Goal: Navigation & Orientation: Find specific page/section

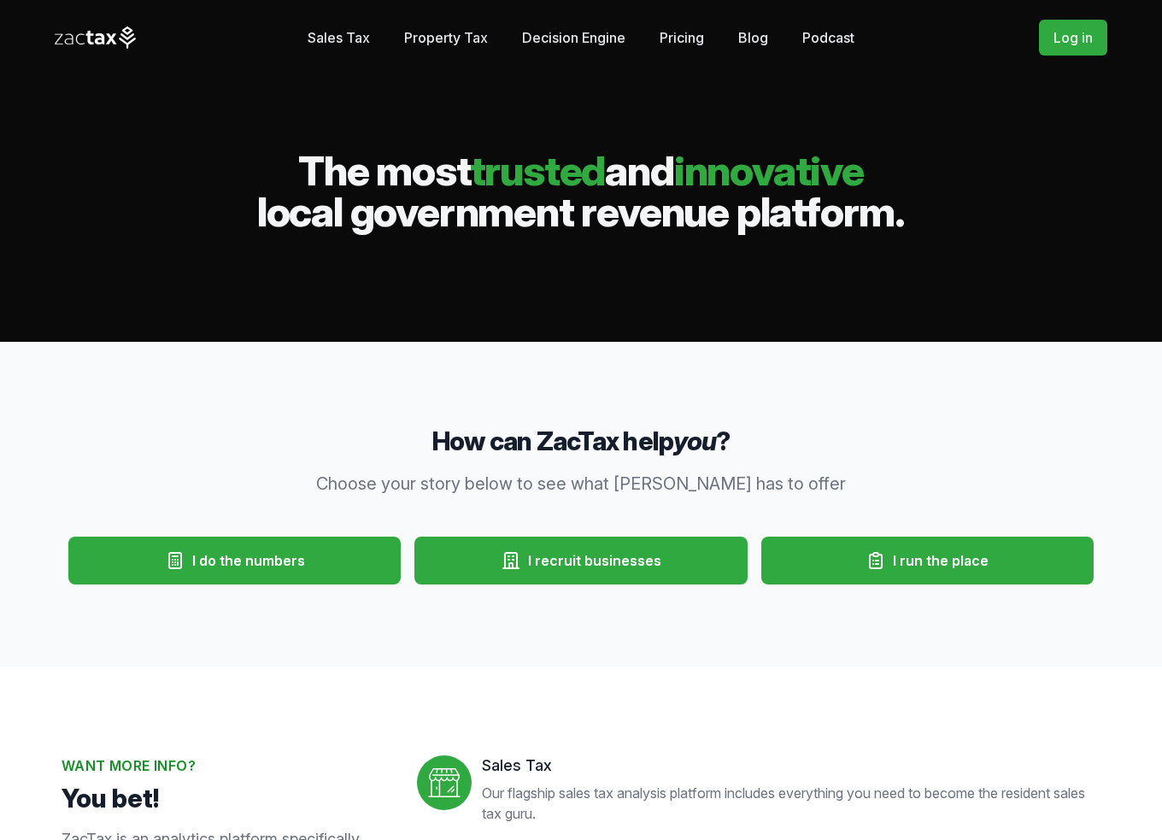
scroll to position [285, 0]
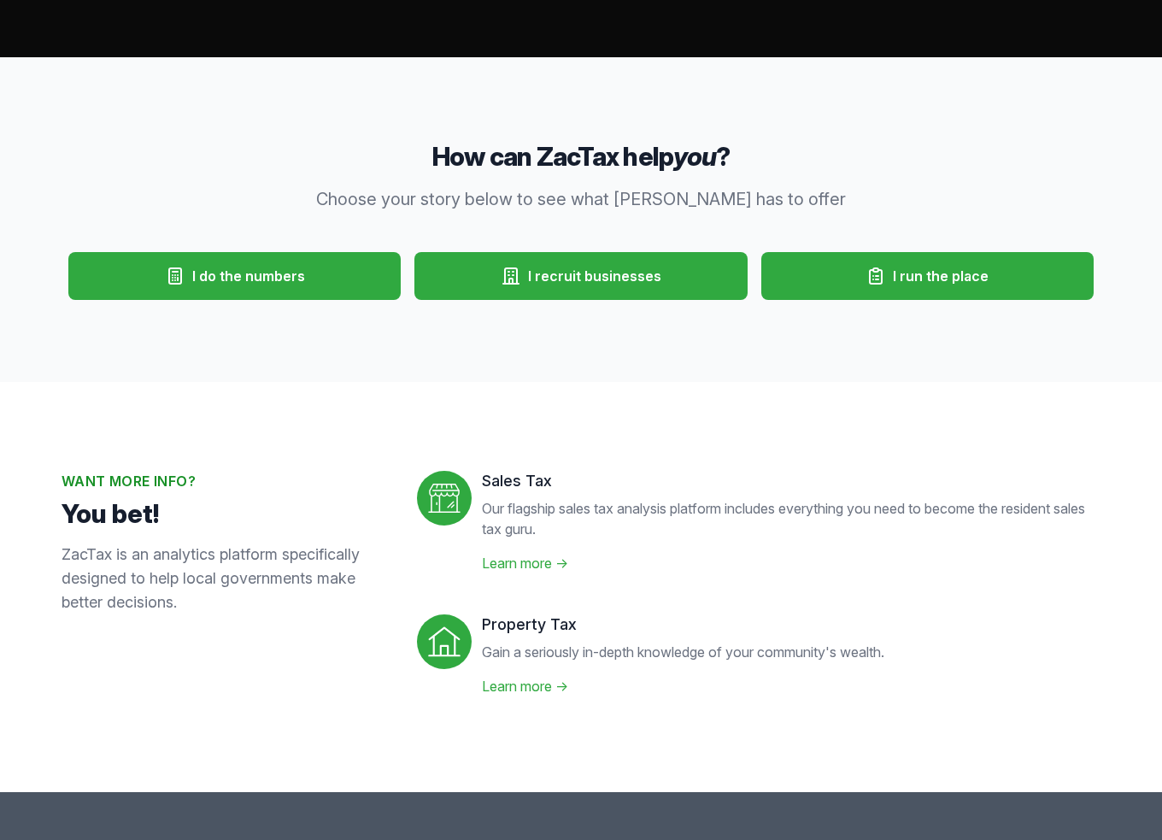
click at [228, 268] on span "I do the numbers" at bounding box center [248, 276] width 113 height 21
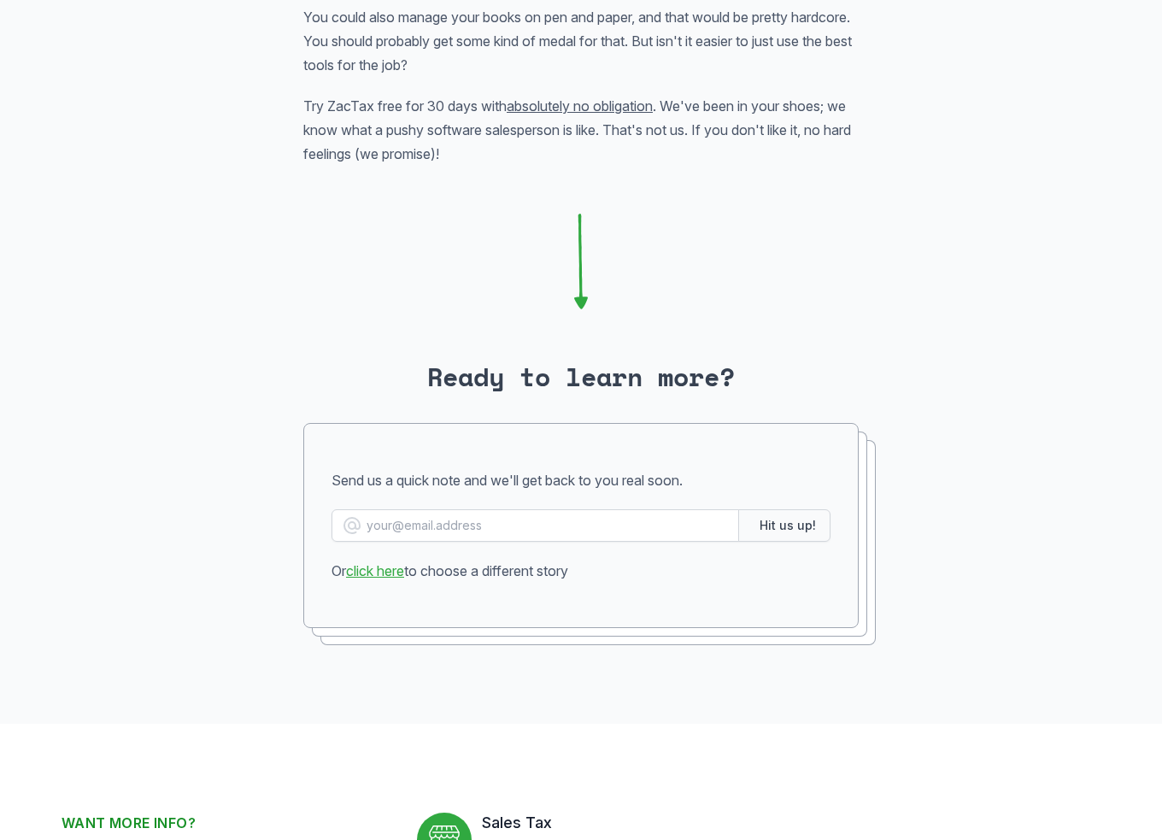
scroll to position [3703, 0]
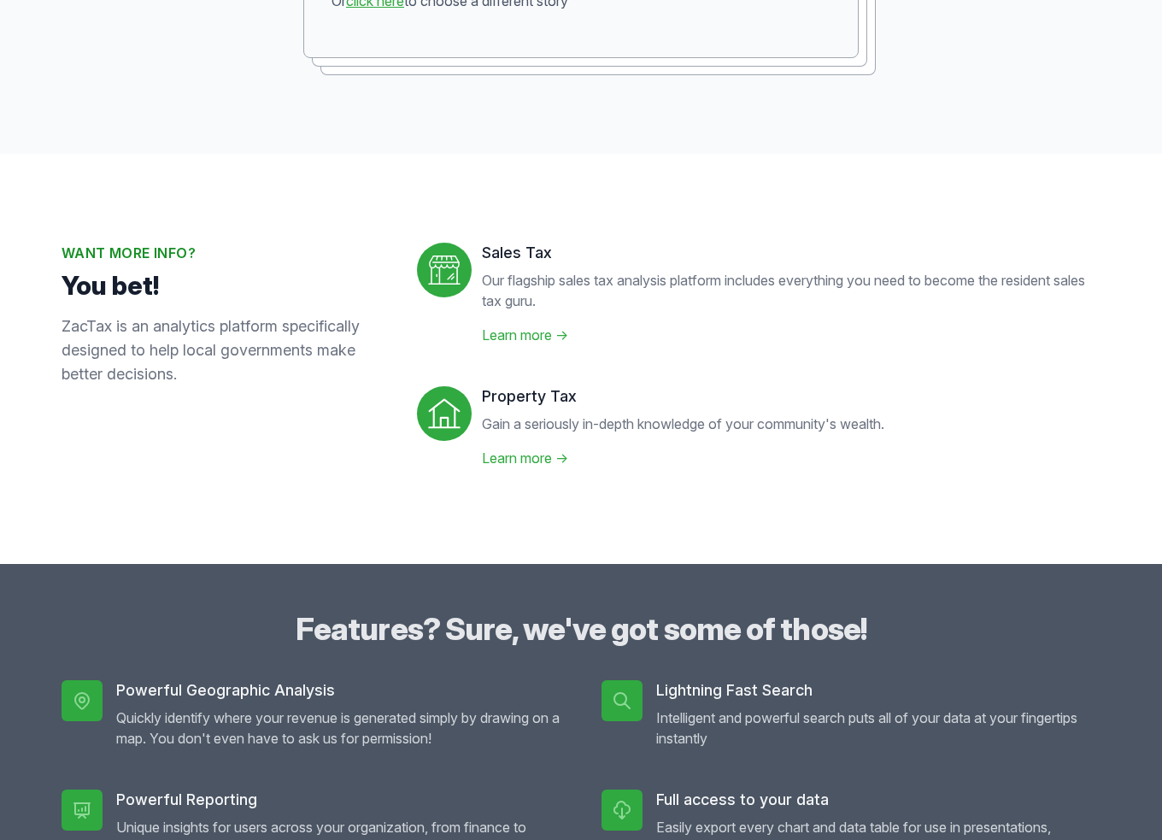
click at [519, 456] on link "Learn more →" at bounding box center [525, 458] width 86 height 17
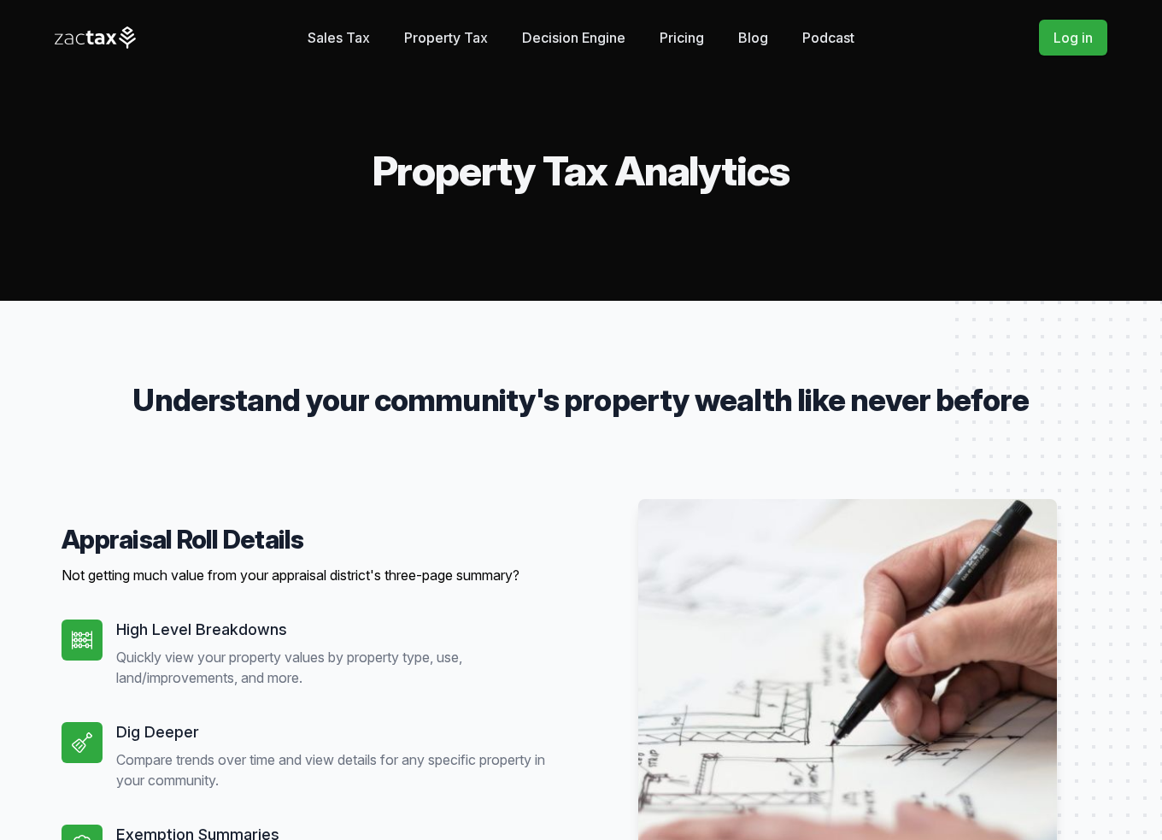
click at [429, 38] on link "Property Tax" at bounding box center [446, 38] width 84 height 34
click at [88, 40] on icon at bounding box center [90, 38] width 8 height 15
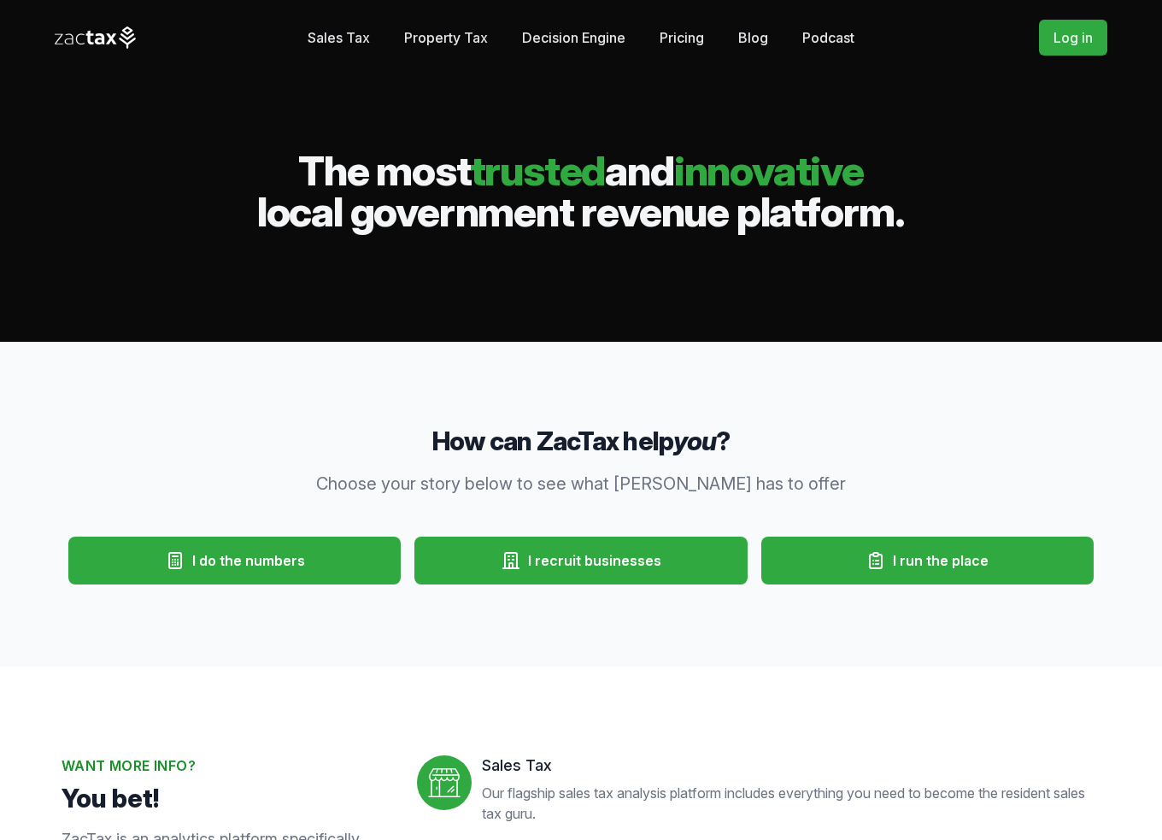
click at [315, 34] on link "Sales Tax" at bounding box center [339, 38] width 62 height 34
